Goal: Navigation & Orientation: Understand site structure

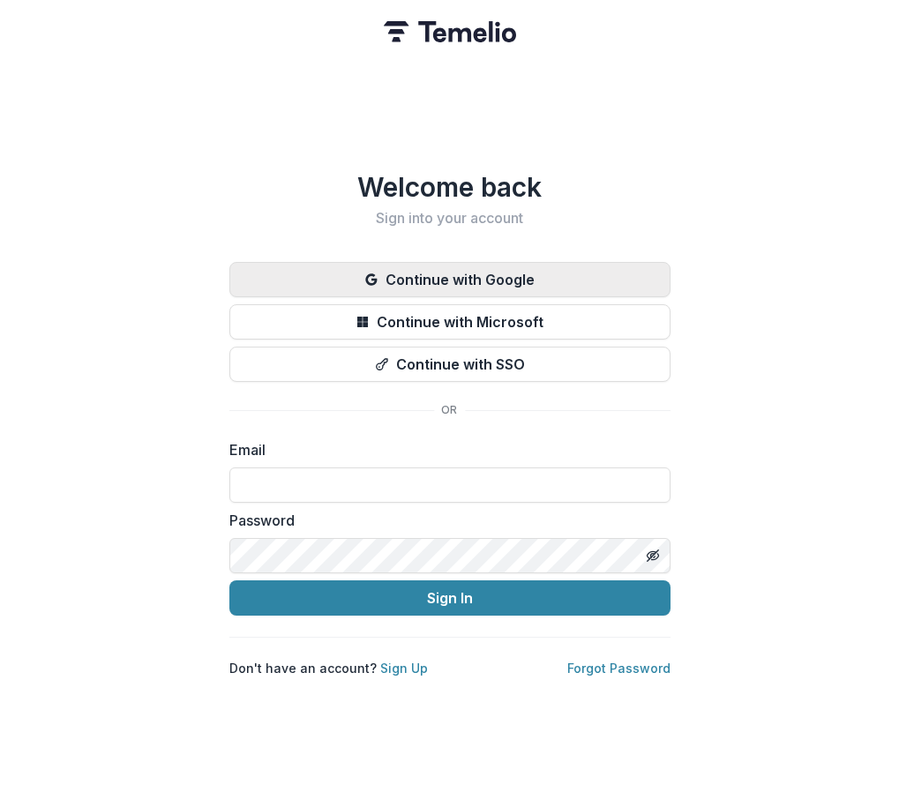
click at [573, 269] on button "Continue with Google" at bounding box center [449, 279] width 441 height 35
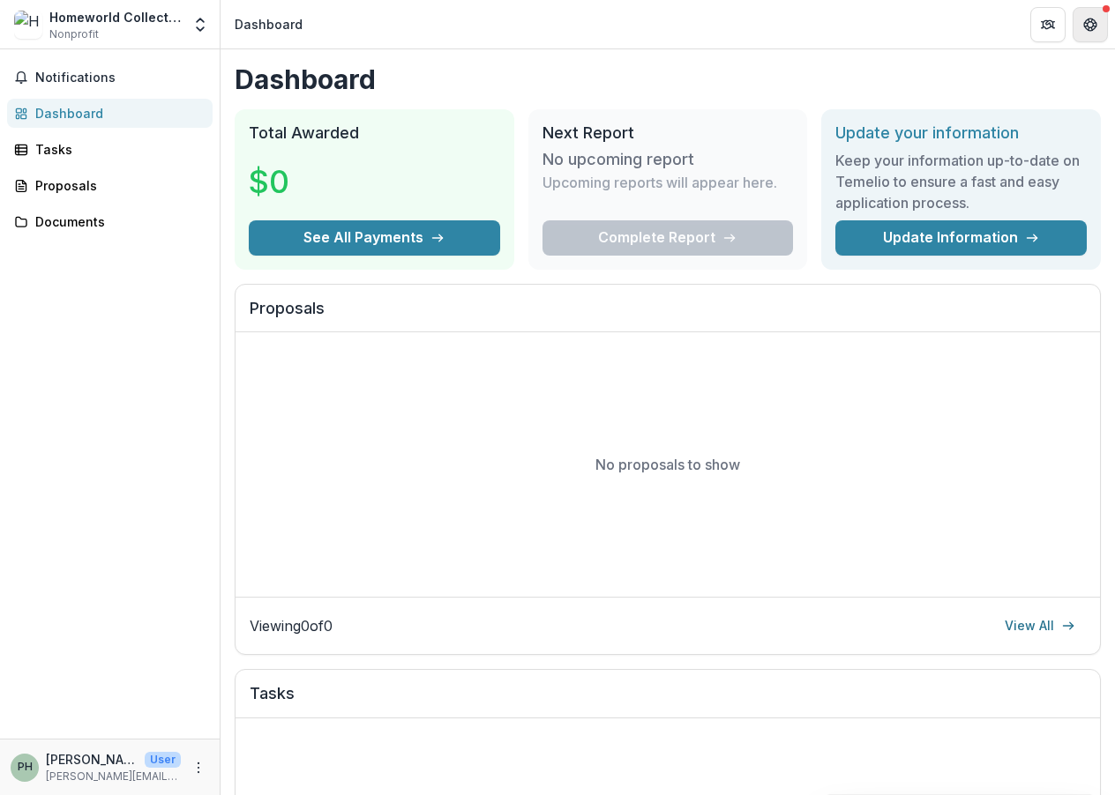
click at [898, 15] on button "Get Help" at bounding box center [1089, 24] width 35 height 35
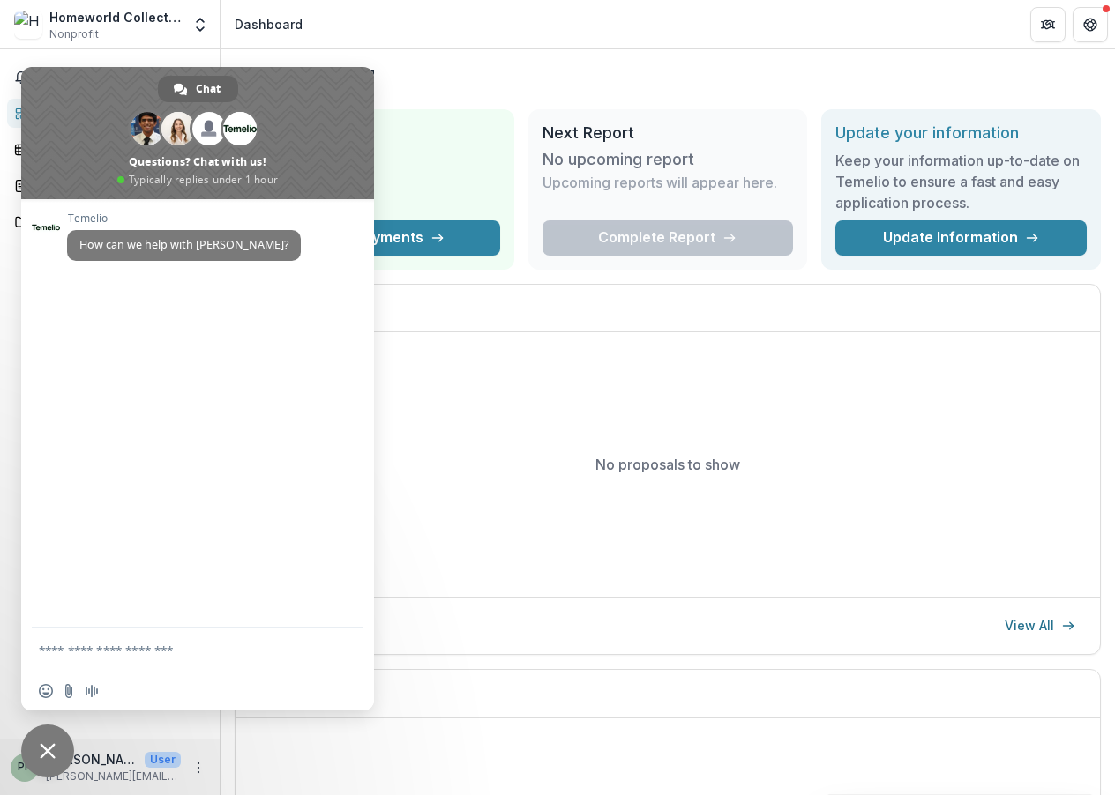
click at [426, 94] on h1 "Dashboard" at bounding box center [668, 79] width 866 height 32
click at [52, 739] on span "Close chat" at bounding box center [47, 751] width 53 height 53
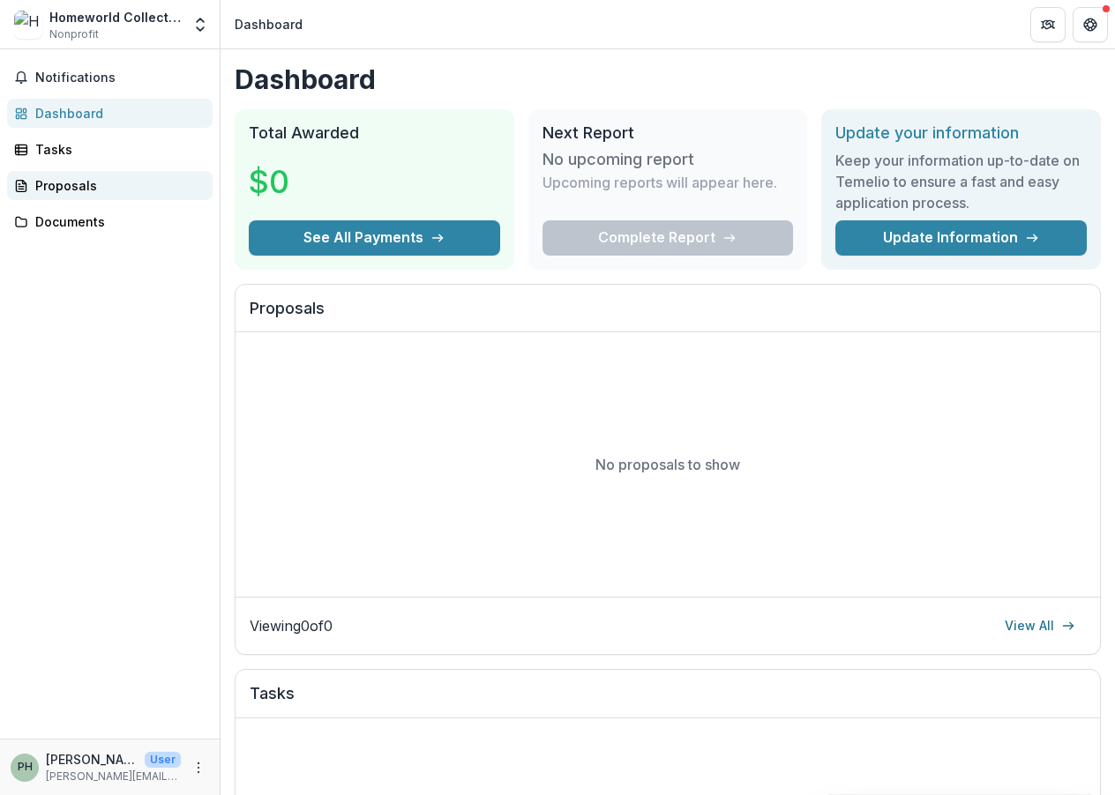
click at [86, 192] on div "Proposals" at bounding box center [116, 185] width 163 height 19
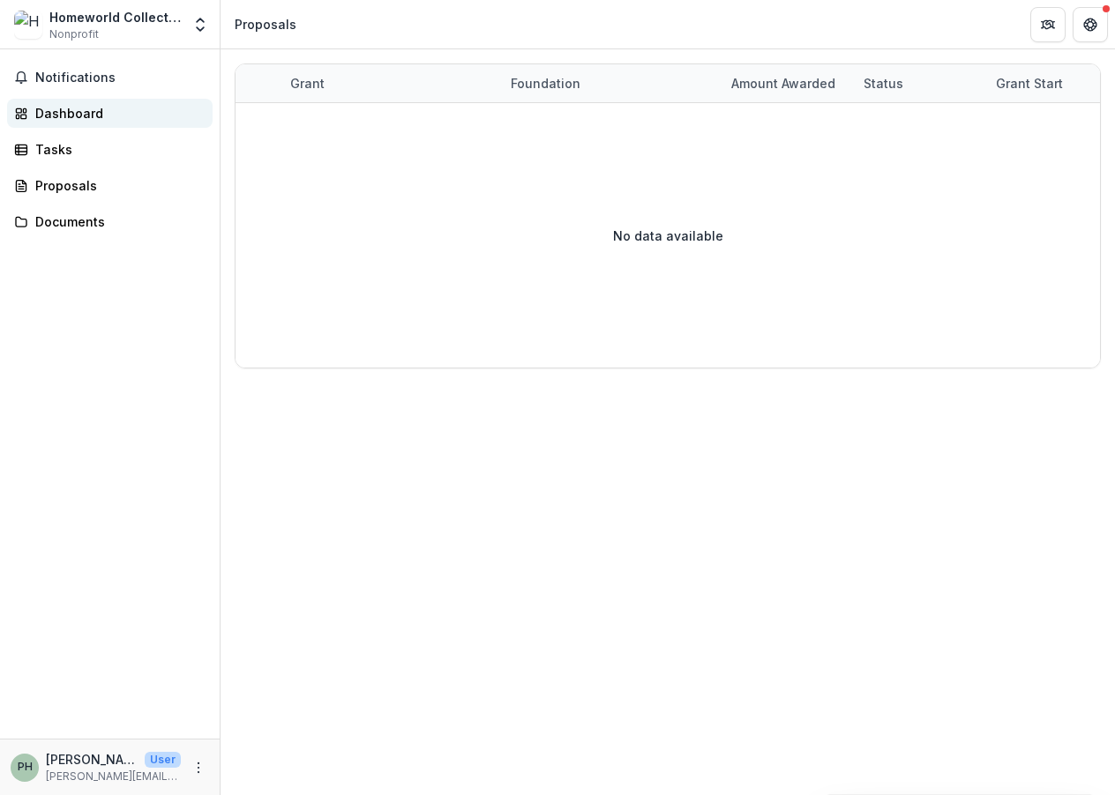
click at [87, 112] on div "Dashboard" at bounding box center [116, 113] width 163 height 19
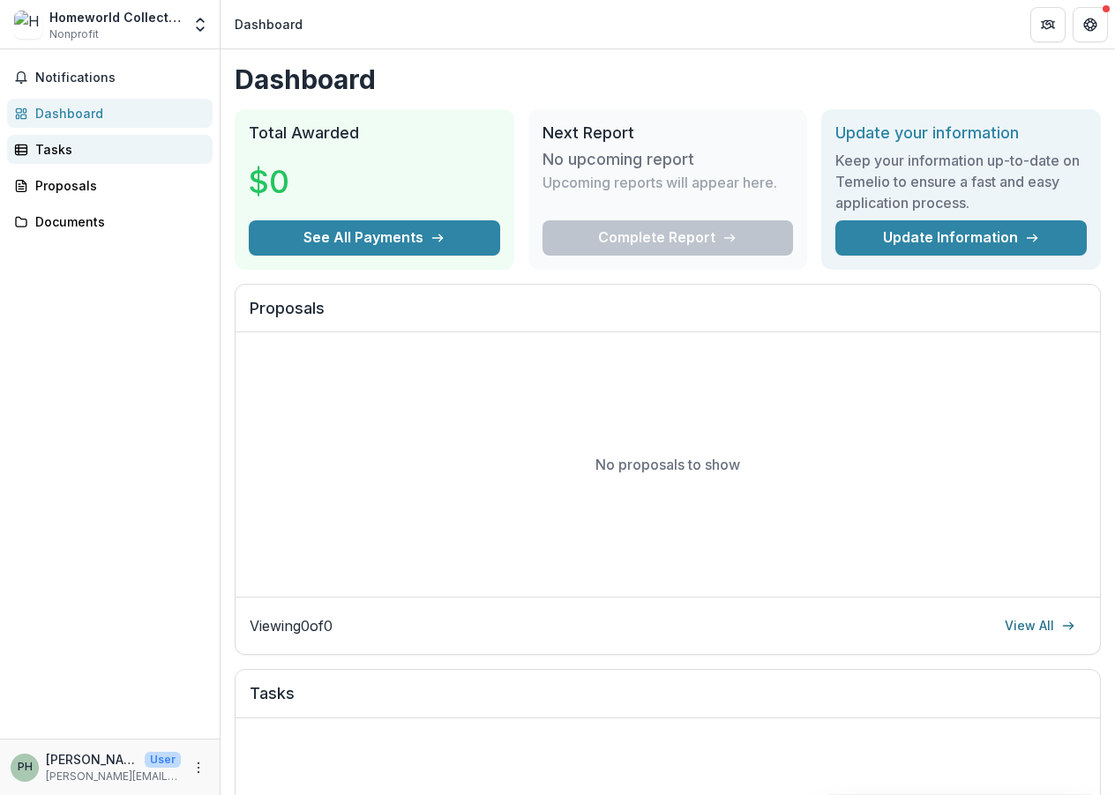
click at [79, 146] on div "Tasks" at bounding box center [116, 149] width 163 height 19
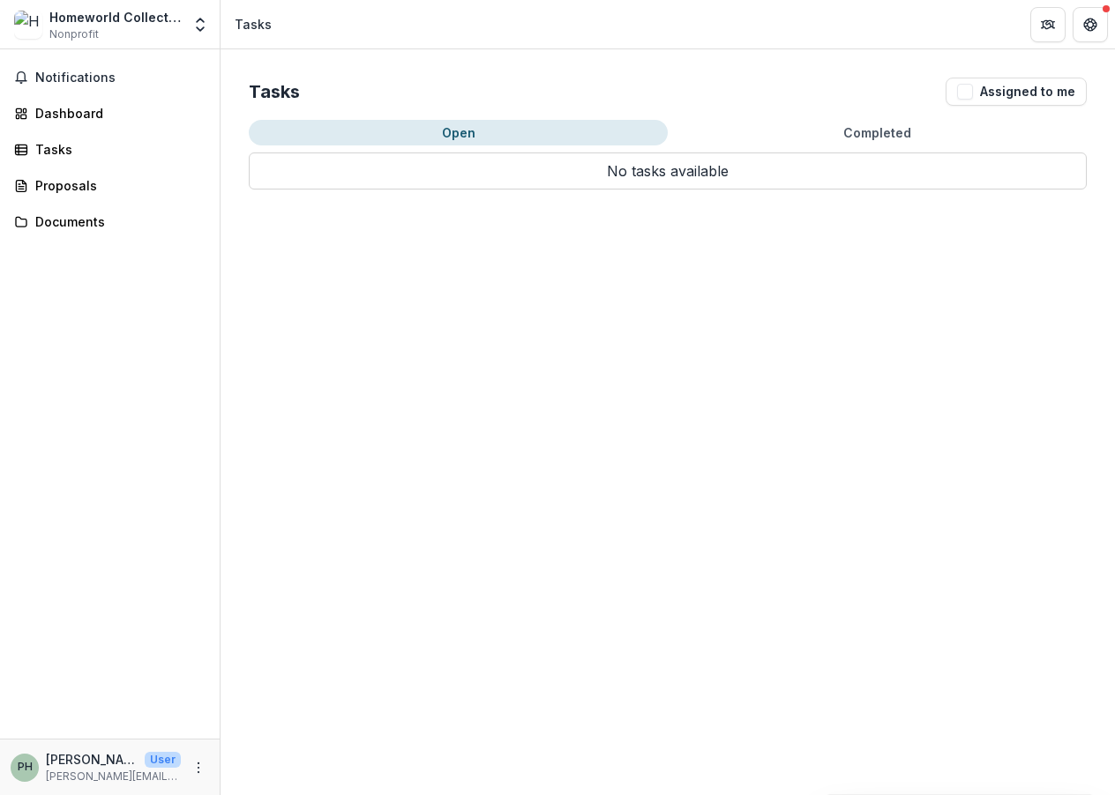
click at [75, 167] on div "Notifications Dashboard Tasks Proposals Documents" at bounding box center [110, 394] width 220 height 690
click at [75, 207] on link "Documents" at bounding box center [109, 221] width 205 height 29
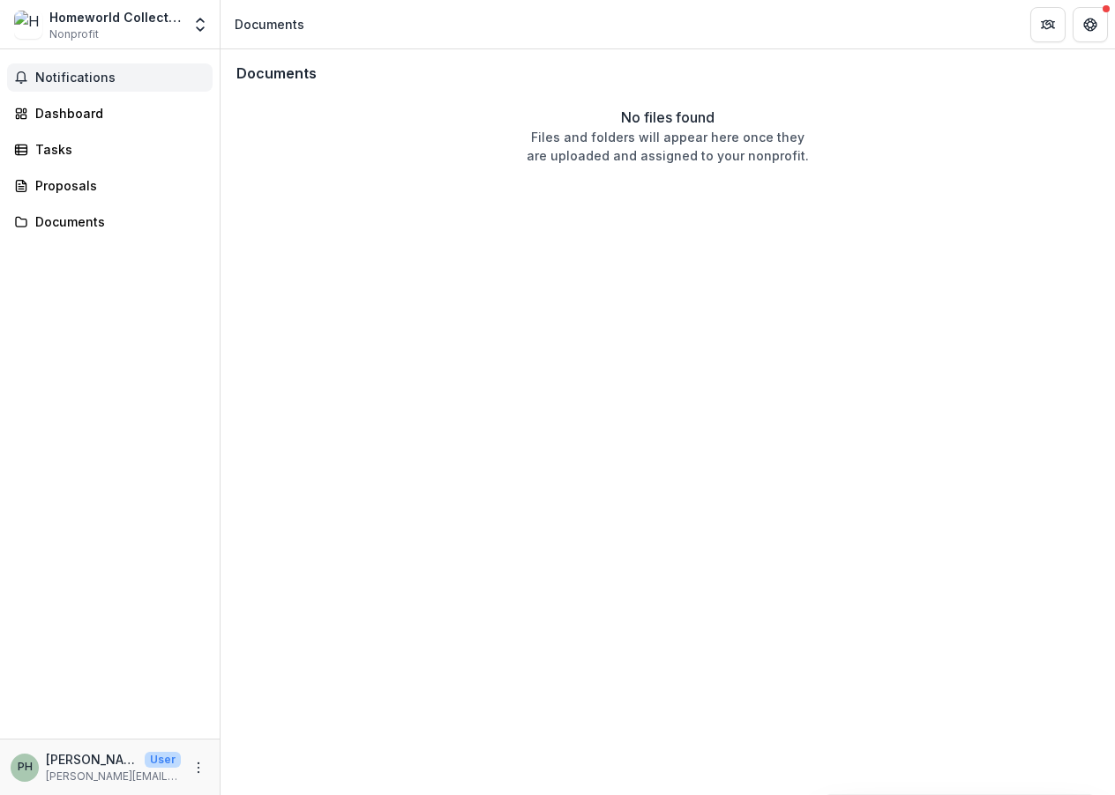
click at [91, 84] on span "Notifications" at bounding box center [120, 78] width 170 height 15
click at [406, 339] on div "Documents No files found Files and folders will appear here once they are uploa…" at bounding box center [667, 422] width 894 height 746
click at [167, 25] on div "Homeworld Collective" at bounding box center [114, 17] width 131 height 19
click at [91, 138] on link "Tasks" at bounding box center [109, 149] width 205 height 29
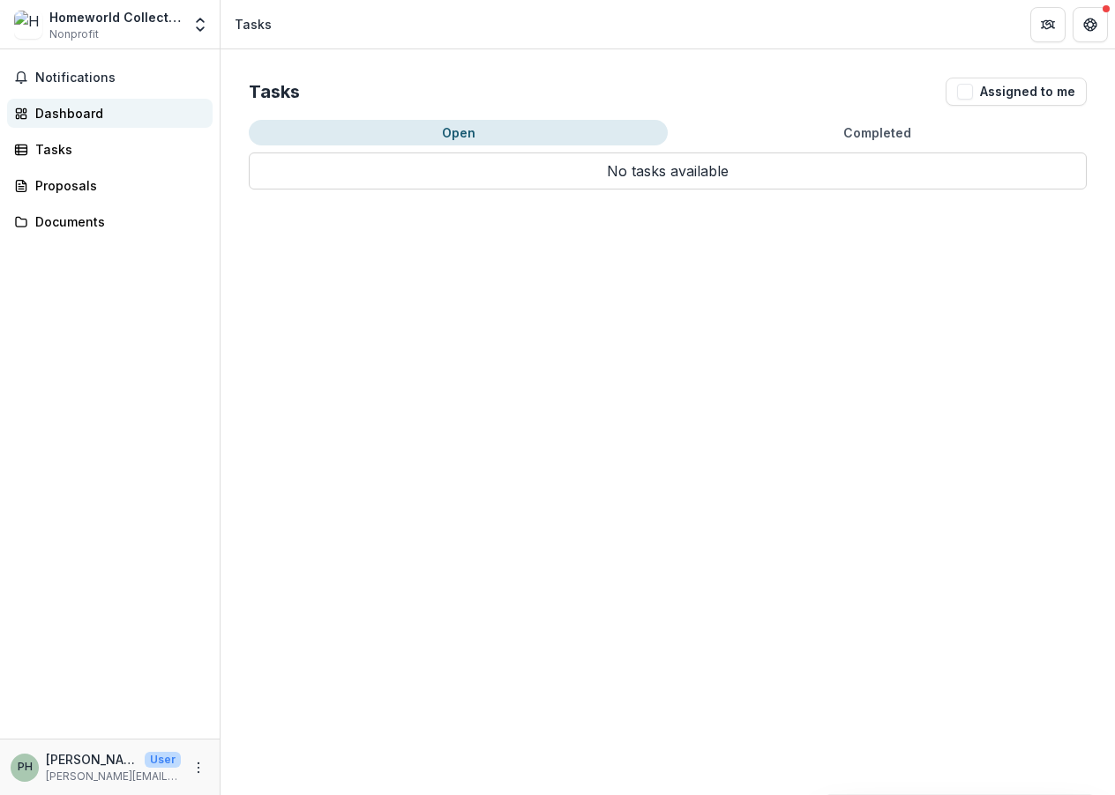
click at [95, 115] on div "Dashboard" at bounding box center [116, 113] width 163 height 19
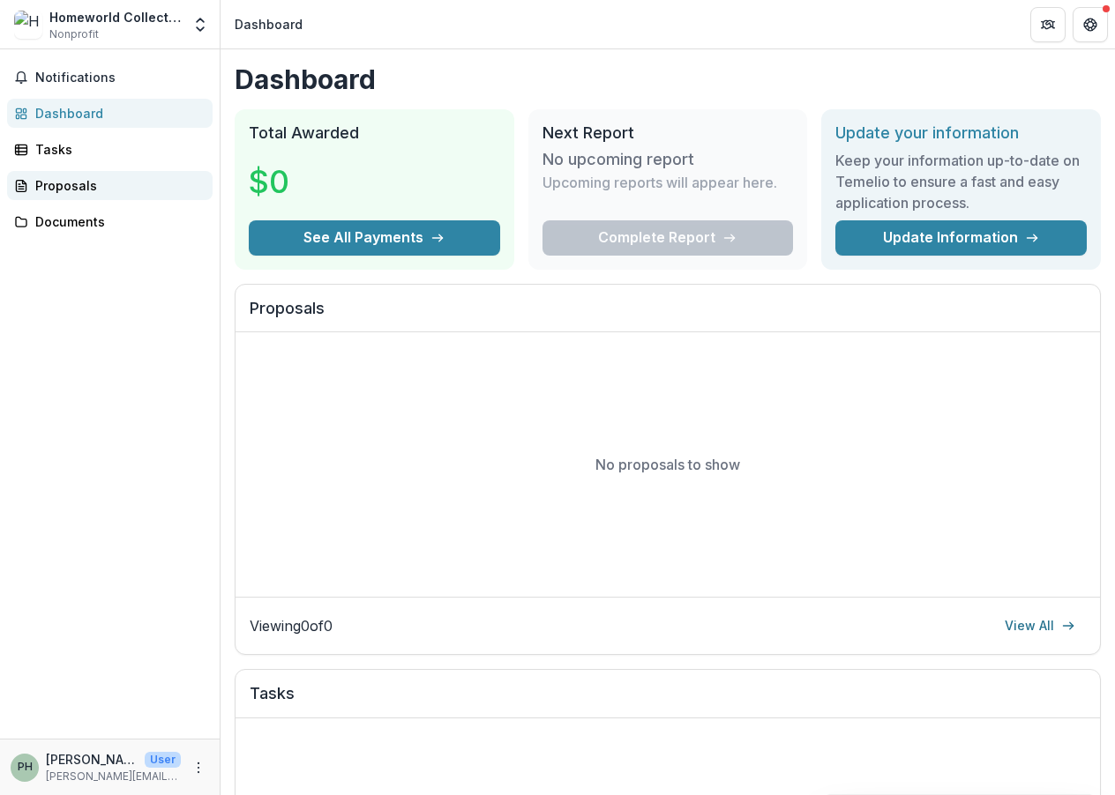
click at [108, 183] on div "Proposals" at bounding box center [116, 185] width 163 height 19
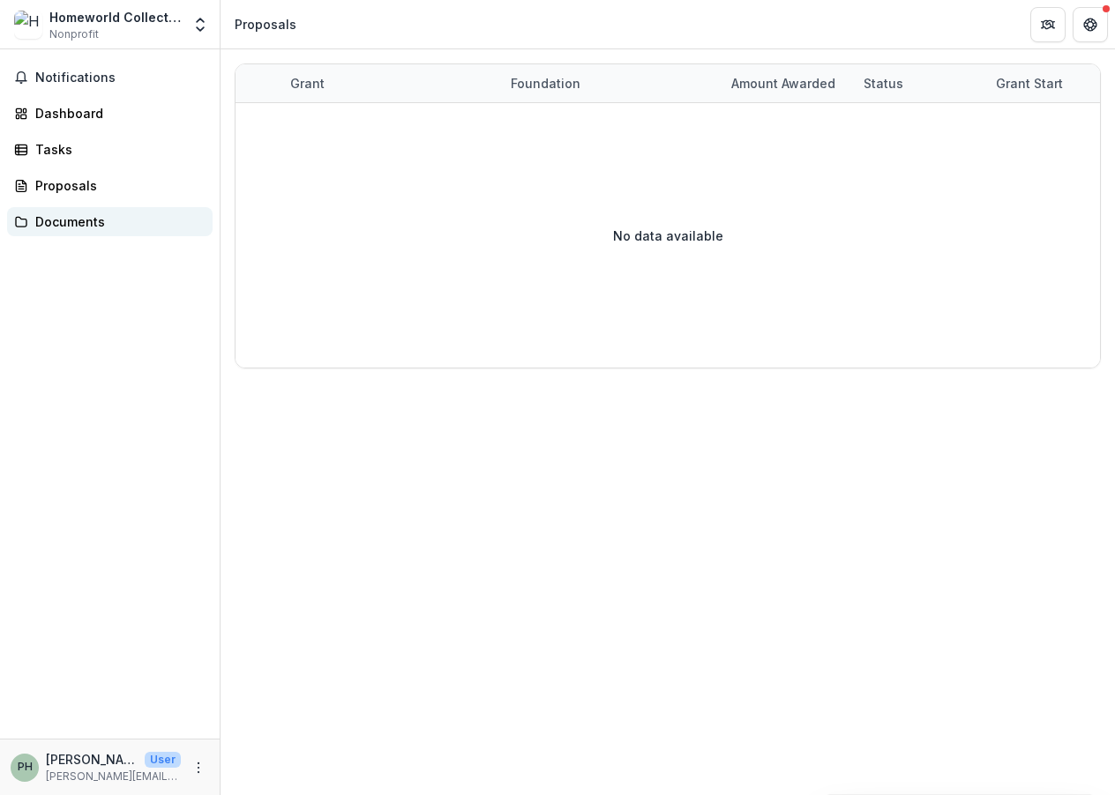
click at [108, 216] on div "Documents" at bounding box center [116, 222] width 163 height 19
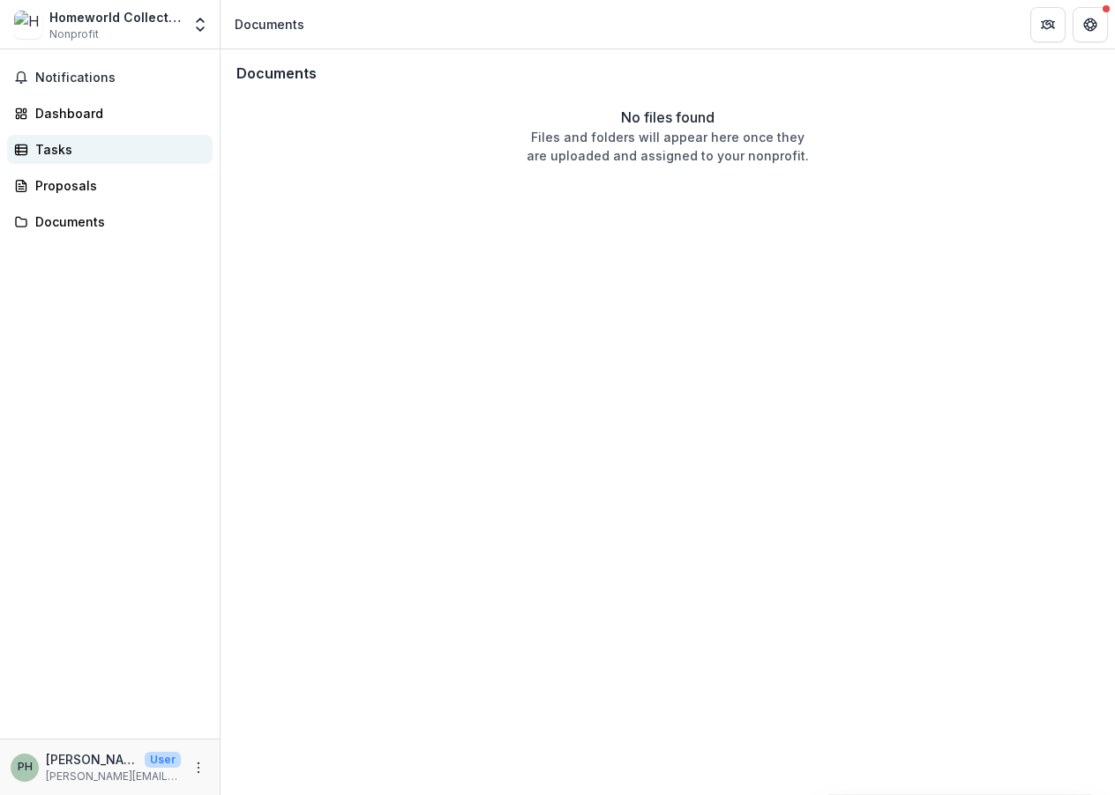
click at [38, 155] on div "Tasks" at bounding box center [116, 149] width 163 height 19
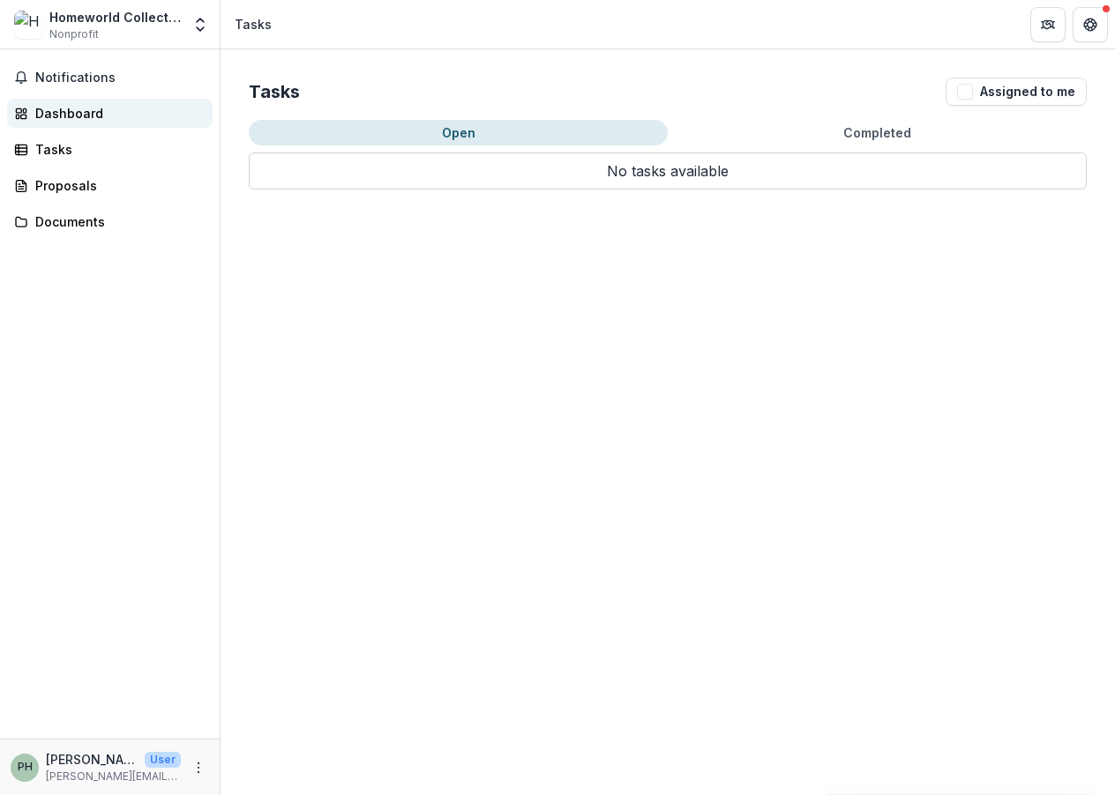
click at [90, 124] on link "Dashboard" at bounding box center [109, 113] width 205 height 29
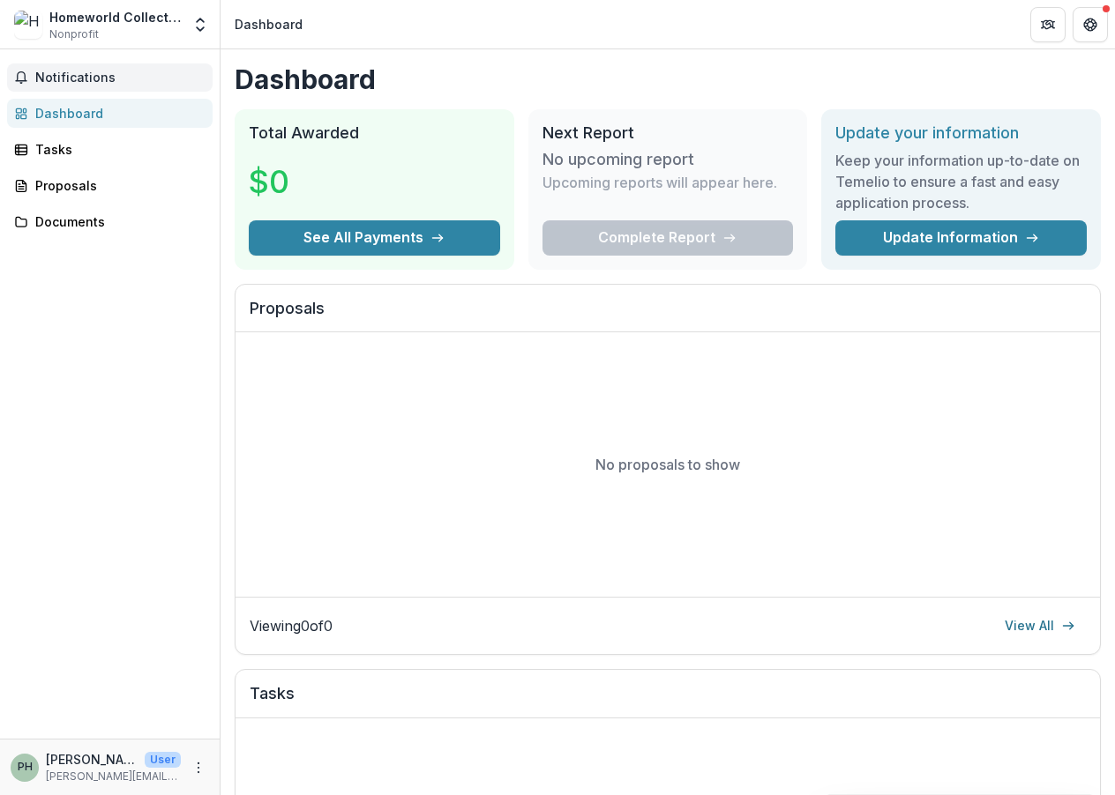
click at [144, 80] on span "Notifications" at bounding box center [120, 78] width 170 height 15
click at [146, 143] on div "Tasks" at bounding box center [116, 149] width 163 height 19
